Goal: Information Seeking & Learning: Learn about a topic

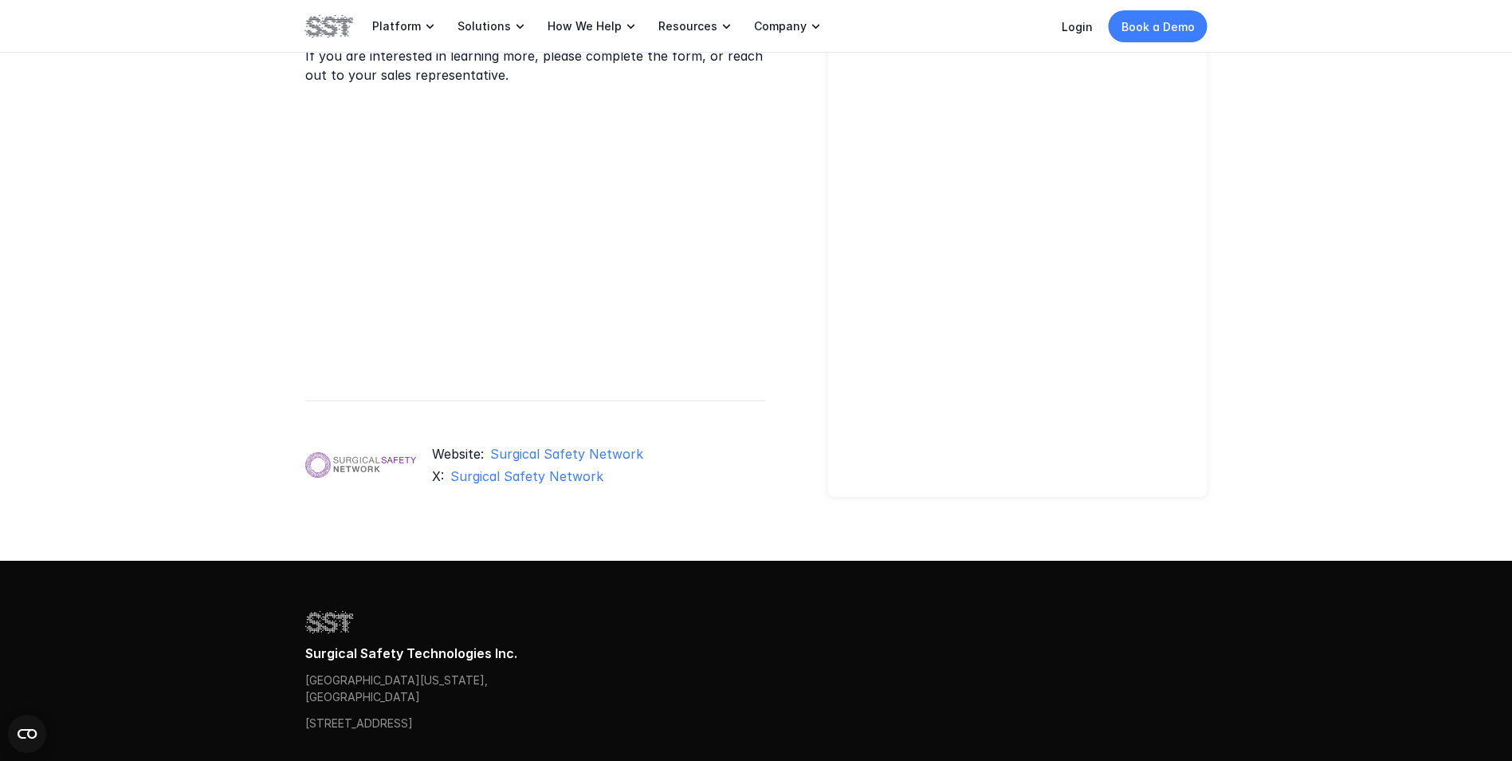
scroll to position [1217, 0]
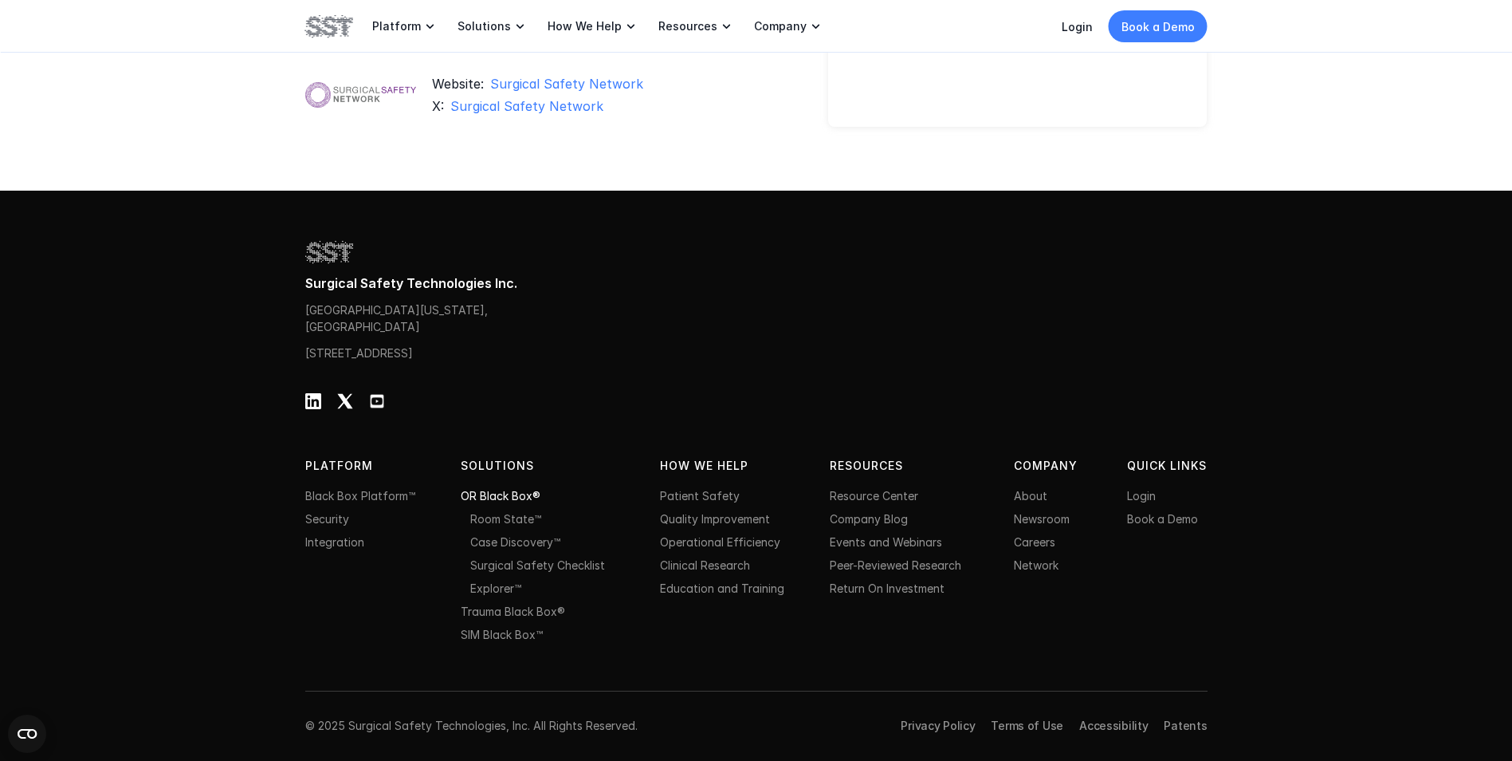
click at [498, 499] on link "OR Black Box®" at bounding box center [501, 496] width 80 height 14
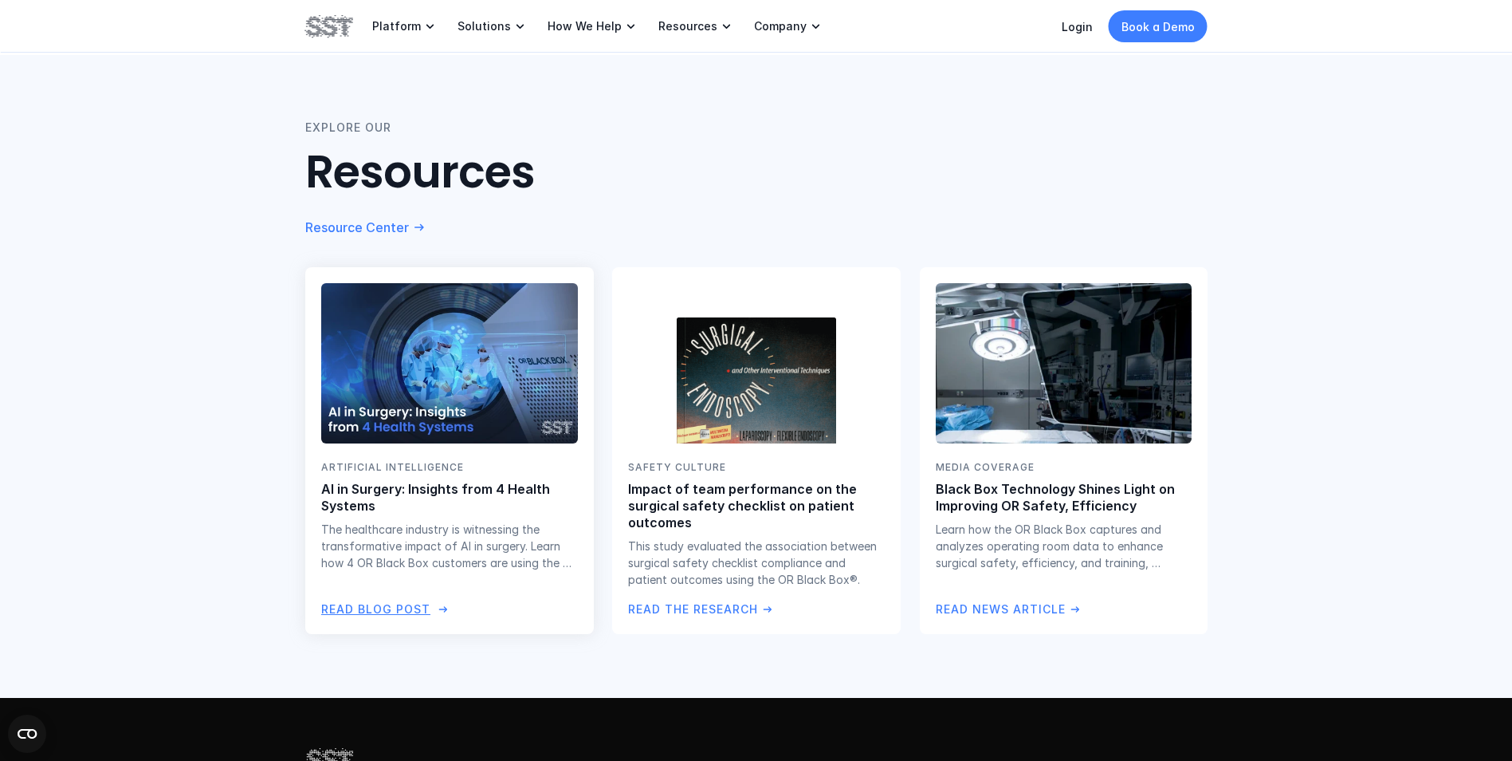
scroll to position [2791, 0]
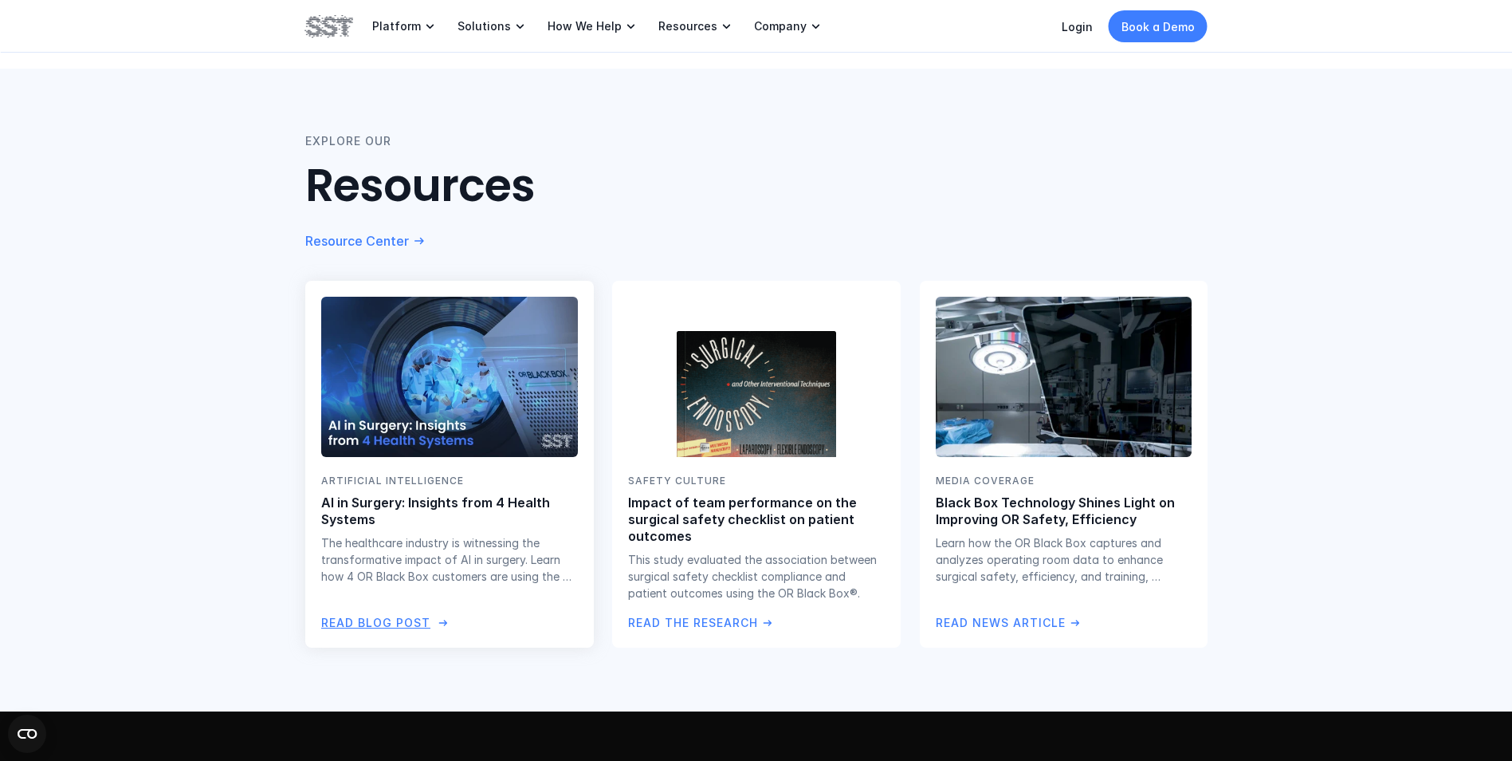
click at [406, 437] on img at bounding box center [450, 376] width 262 height 163
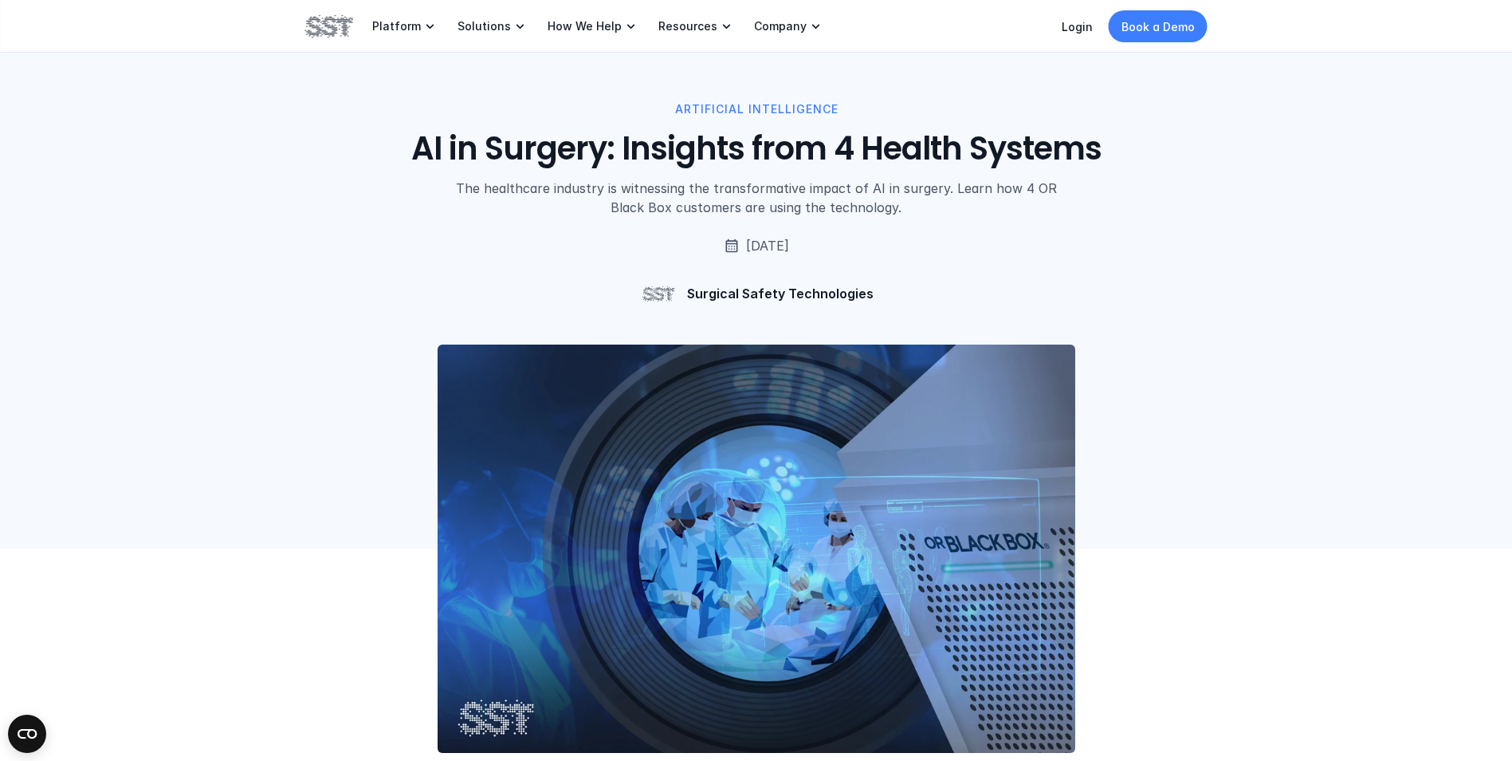
click at [588, 454] on img at bounding box center [757, 548] width 638 height 408
click at [320, 25] on img at bounding box center [329, 26] width 48 height 27
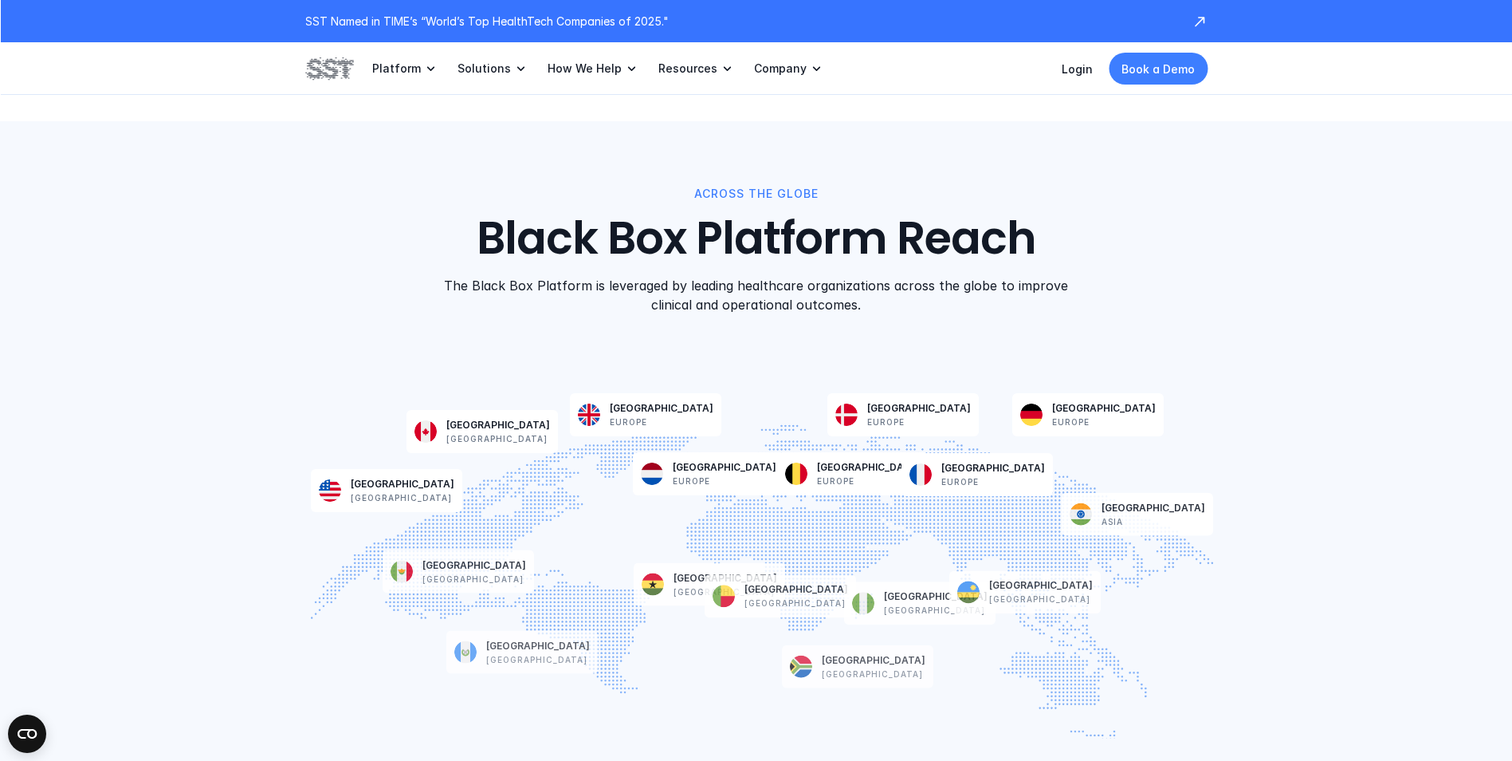
scroll to position [3987, 0]
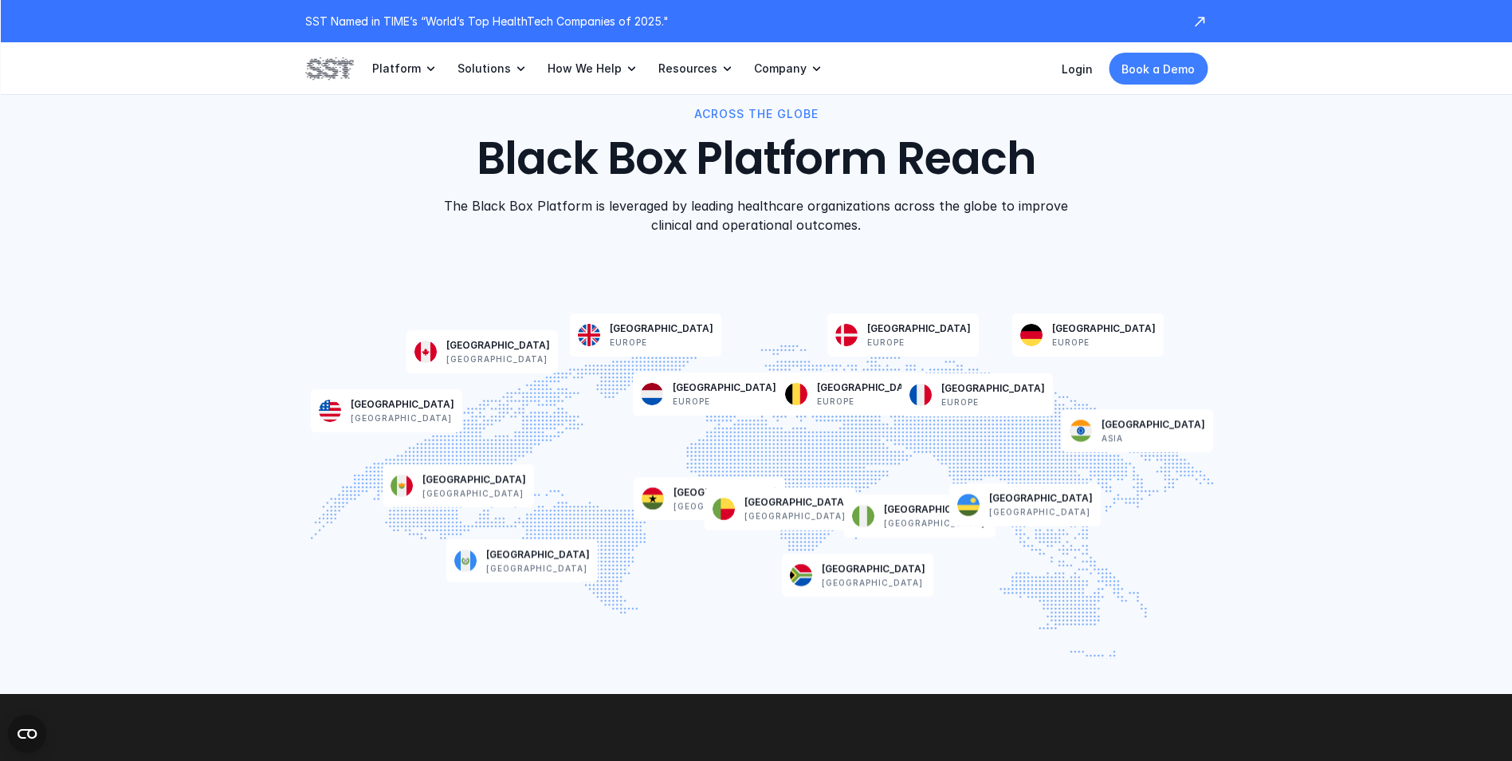
click at [348, 402] on div "USA [GEOGRAPHIC_DATA]" at bounding box center [387, 410] width 136 height 27
click at [380, 417] on p "[GEOGRAPHIC_DATA]" at bounding box center [401, 417] width 101 height 13
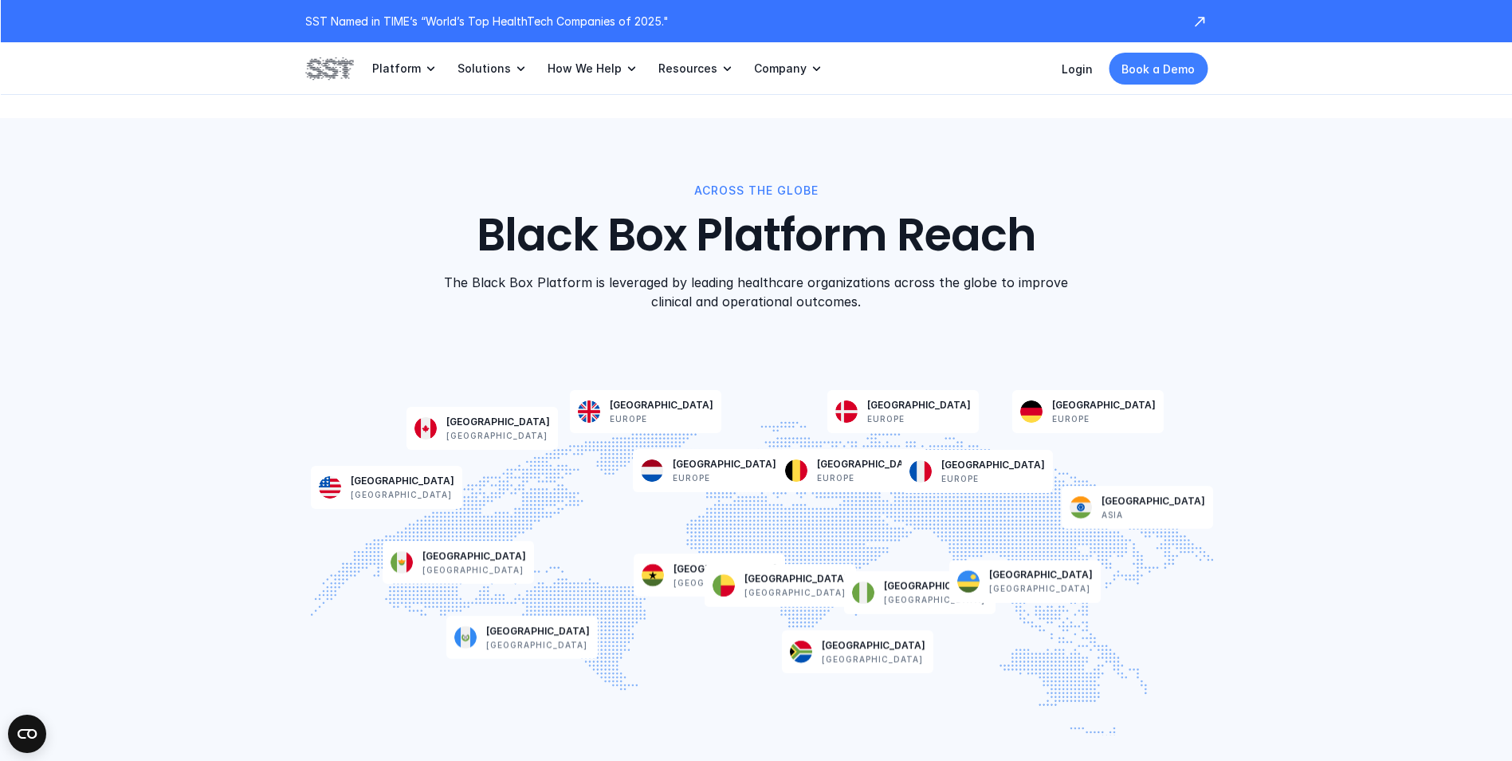
scroll to position [3908, 0]
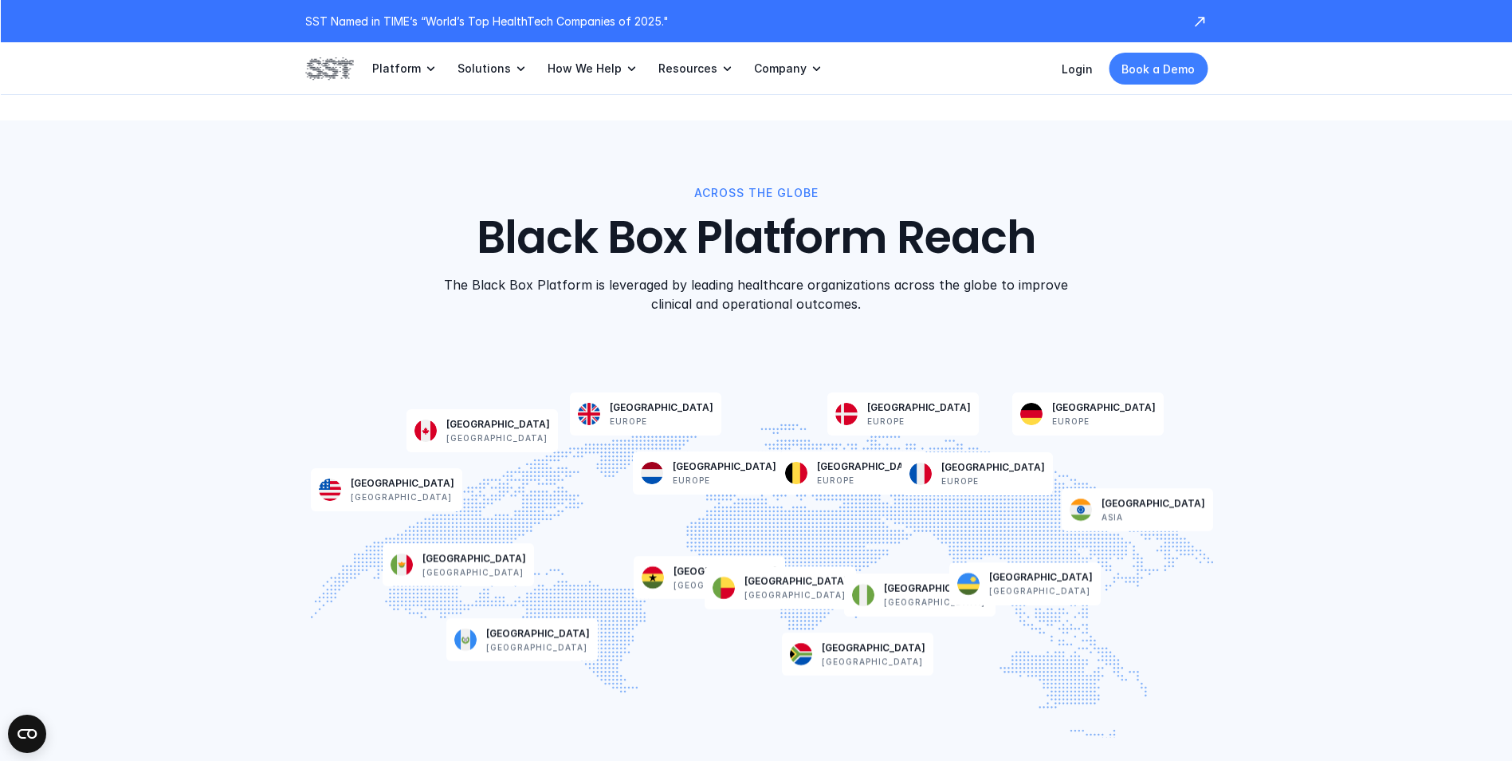
click at [348, 492] on div "USA [GEOGRAPHIC_DATA]" at bounding box center [387, 489] width 136 height 27
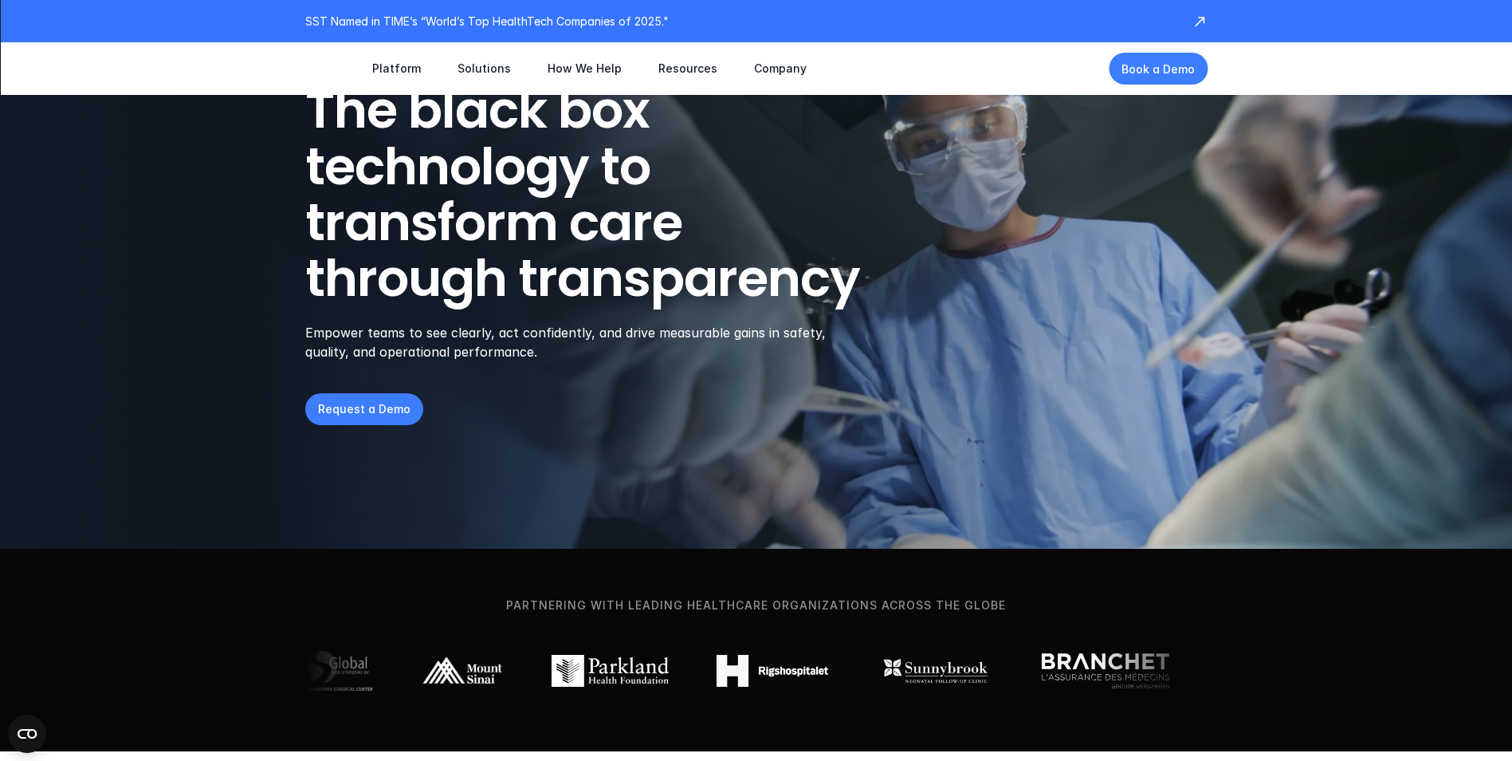
scroll to position [0, 0]
